Goal: Find specific page/section: Find specific page/section

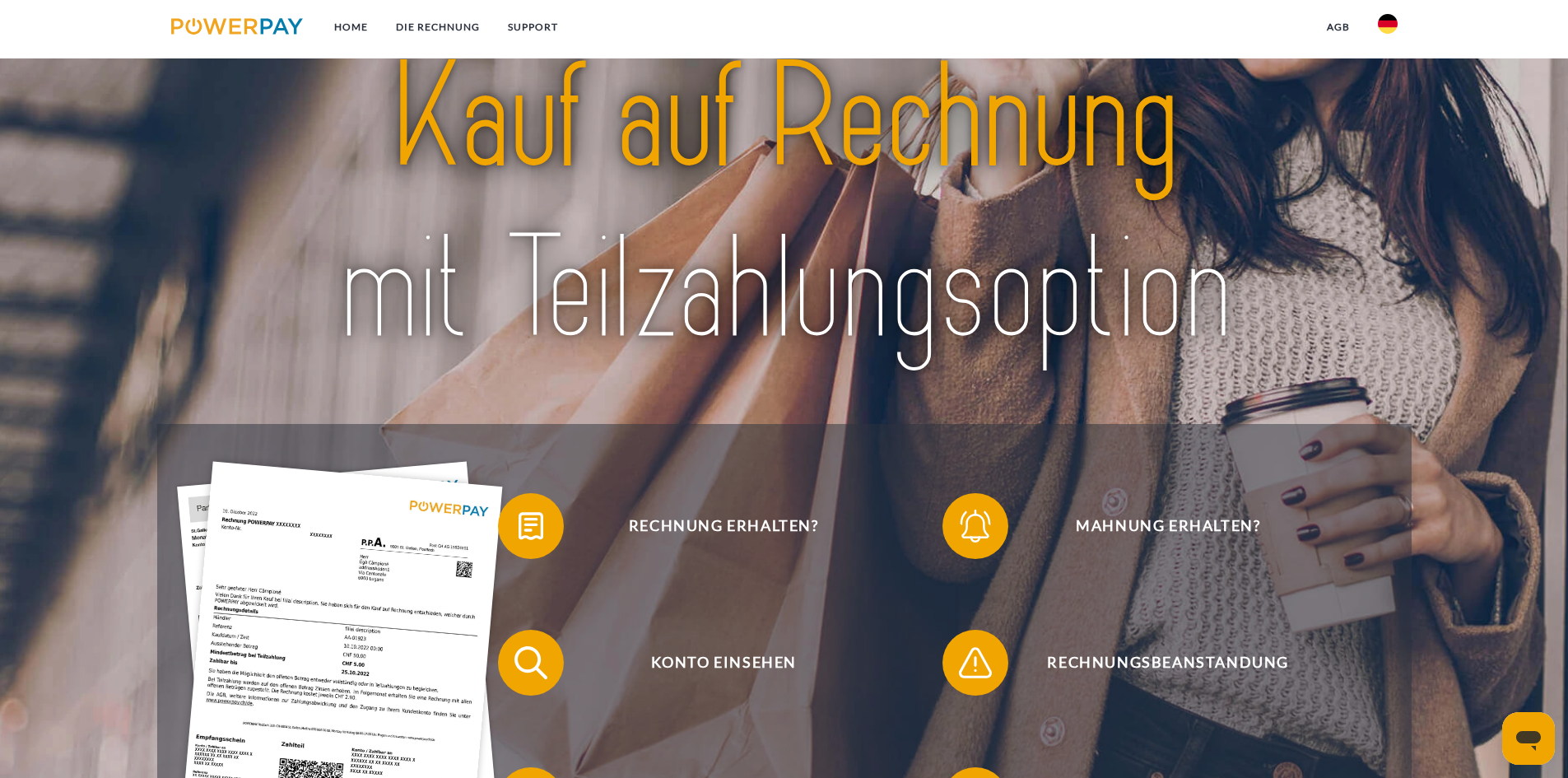
scroll to position [82, 0]
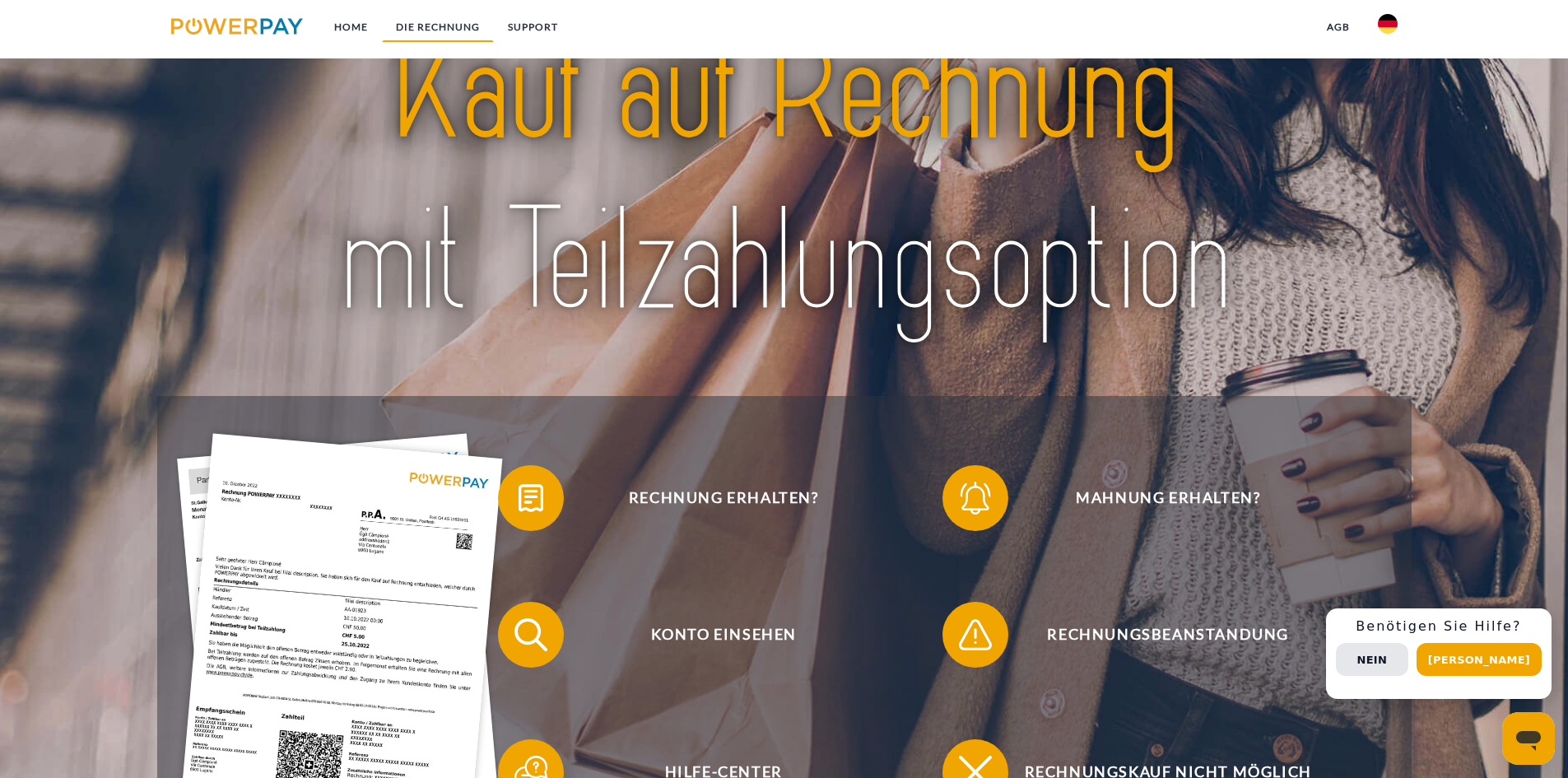
click at [414, 25] on link "DIE RECHNUNG" at bounding box center [438, 27] width 112 height 30
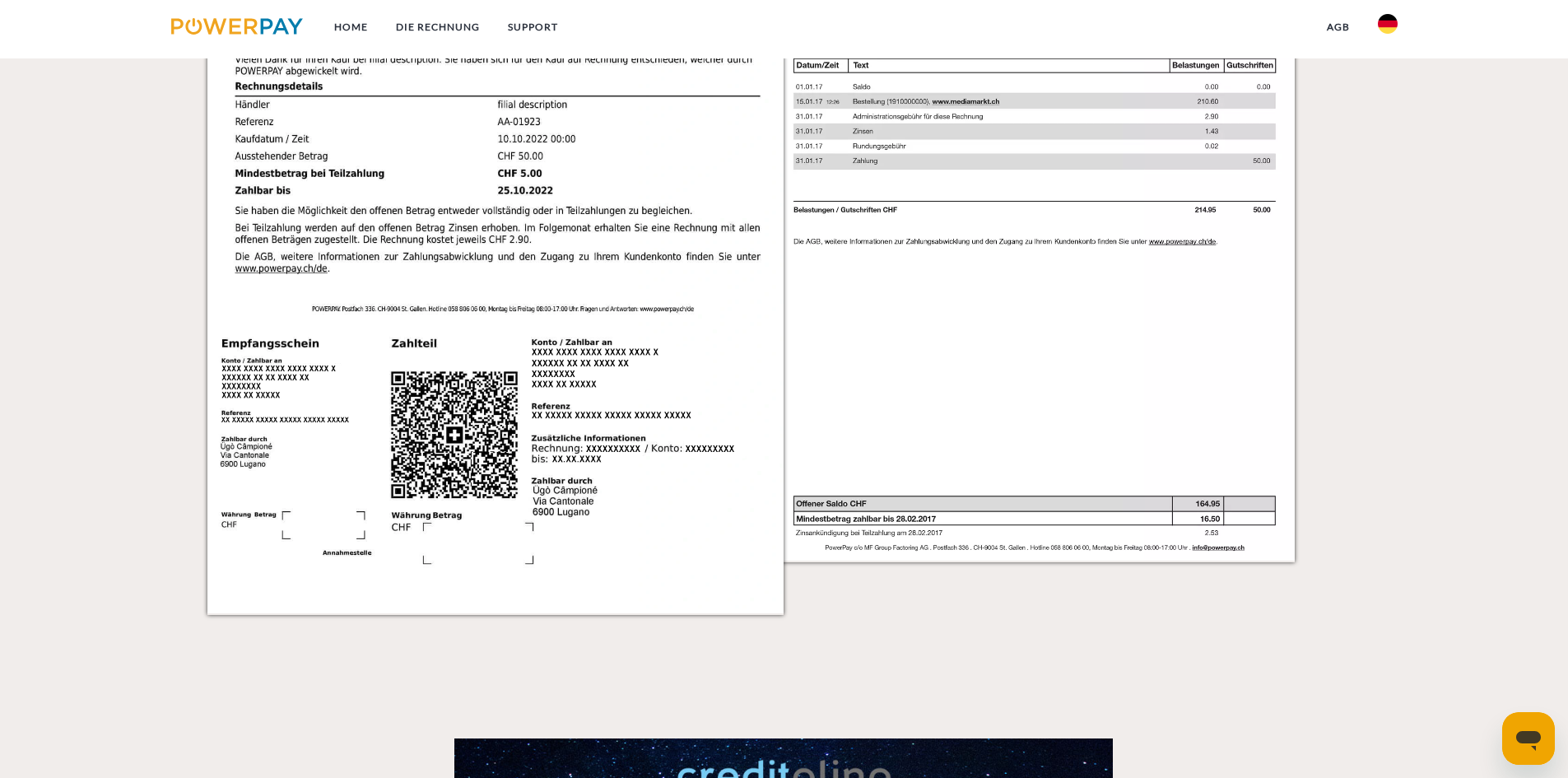
scroll to position [1821, 0]
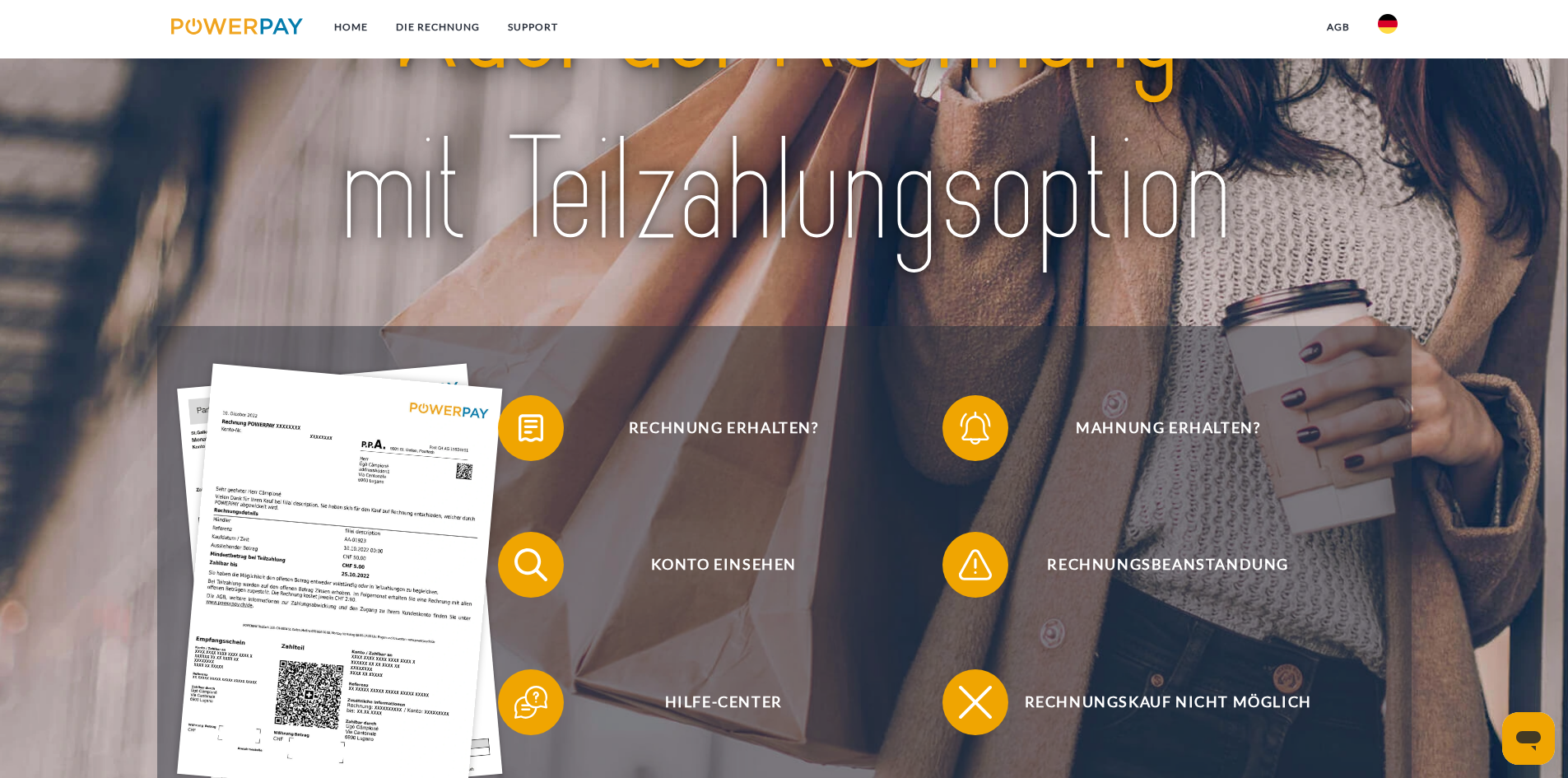
scroll to position [164, 0]
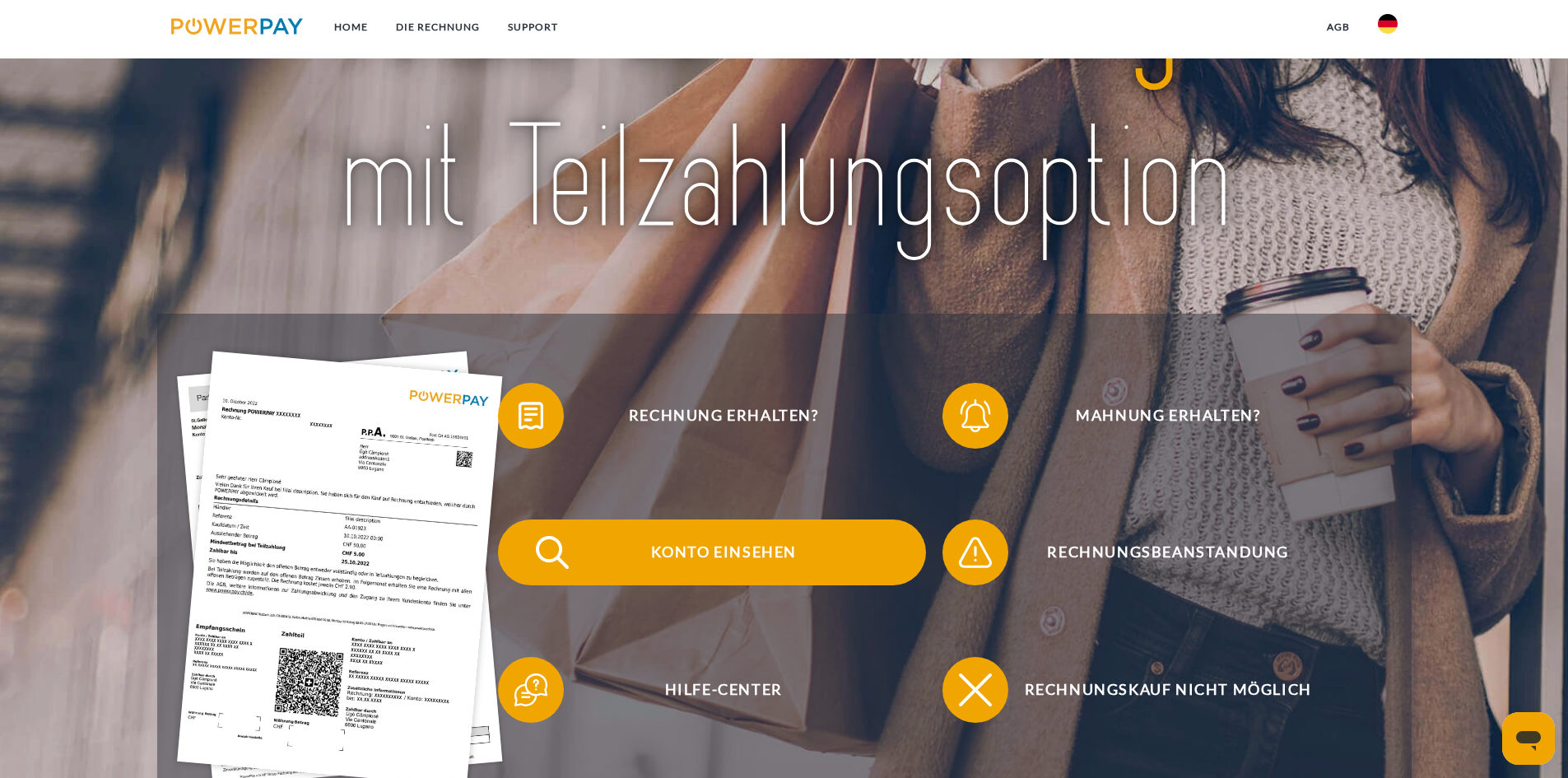
click at [753, 561] on span "Konto einsehen" at bounding box center [724, 552] width 403 height 66
